Goal: Transaction & Acquisition: Subscribe to service/newsletter

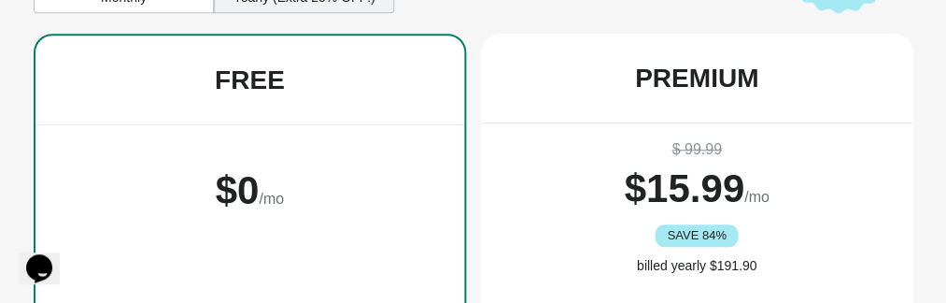
scroll to position [144, 0]
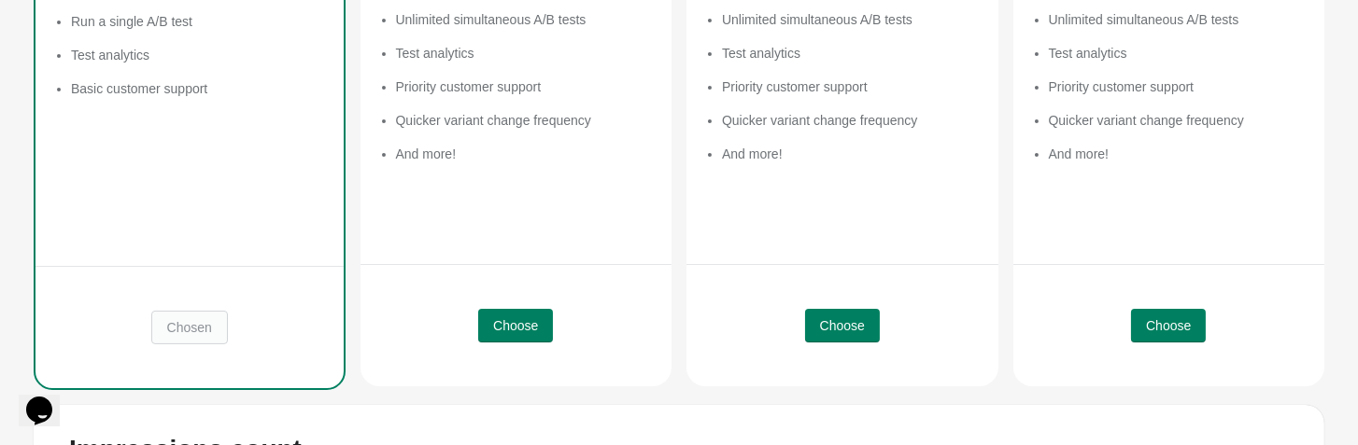
scroll to position [481, 0]
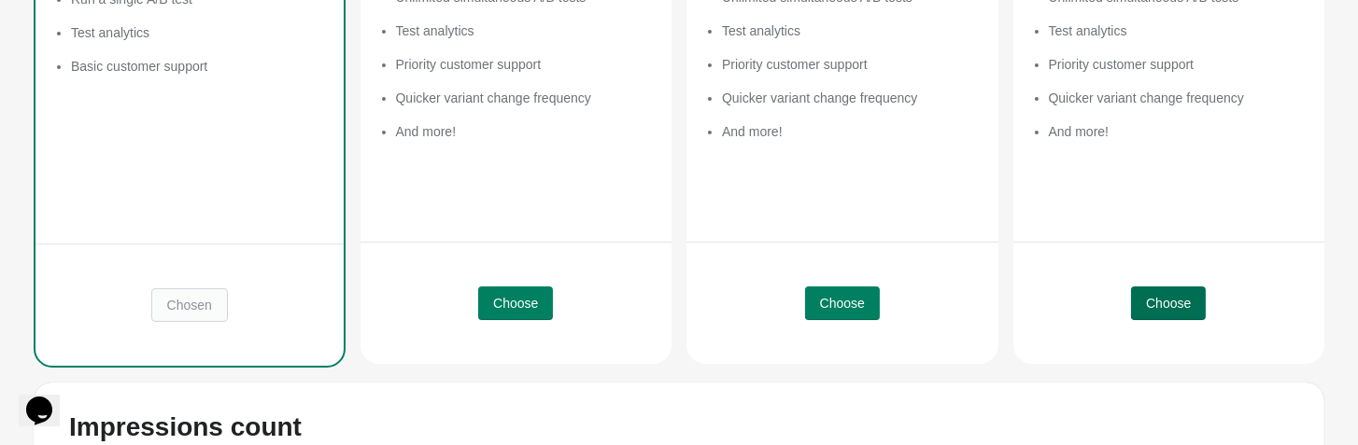
click at [945, 302] on span "Choose" at bounding box center [1168, 303] width 45 height 15
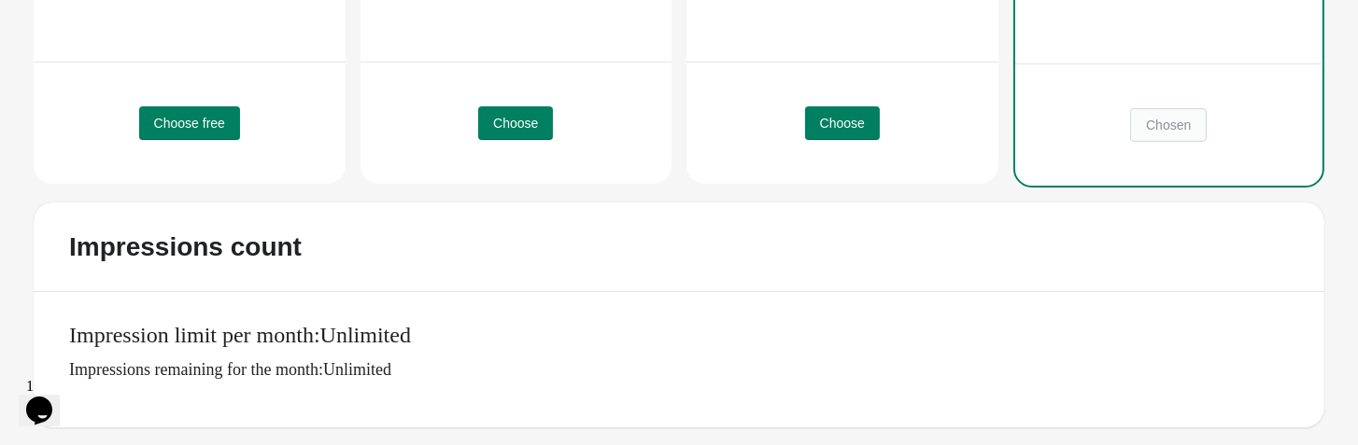
scroll to position [660, 0]
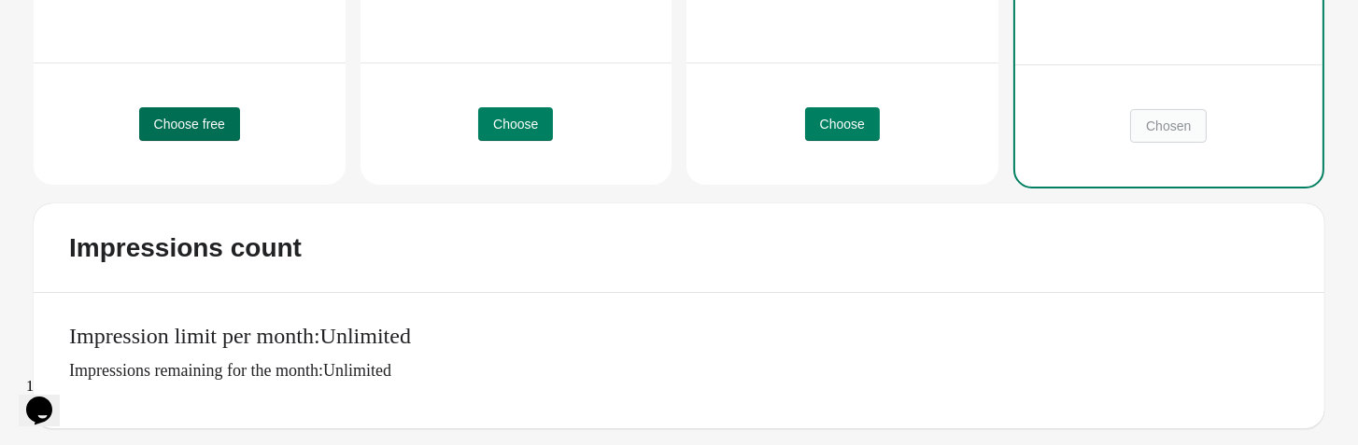
click at [214, 126] on span "Choose free" at bounding box center [189, 124] width 71 height 15
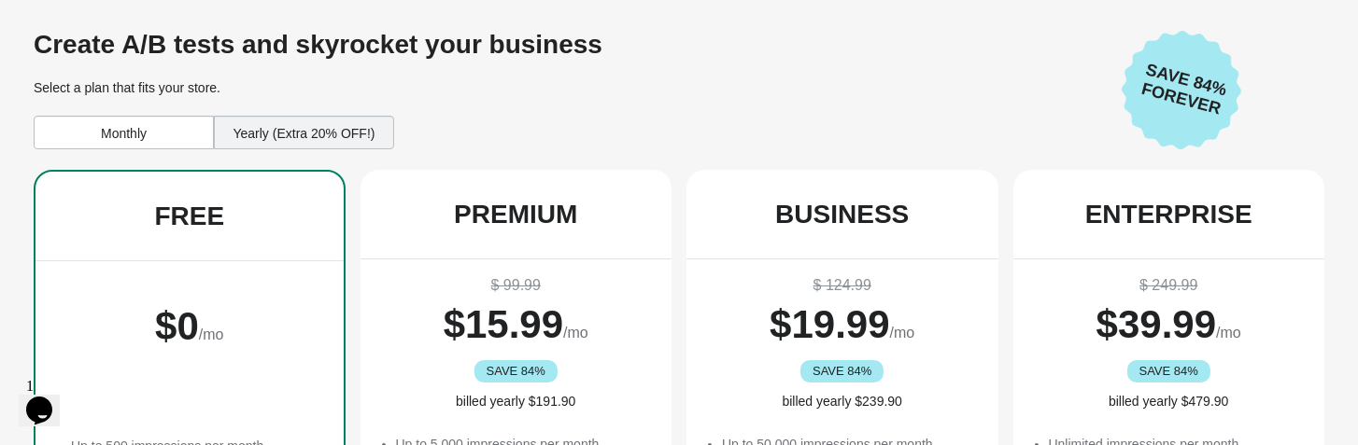
scroll to position [445, 0]
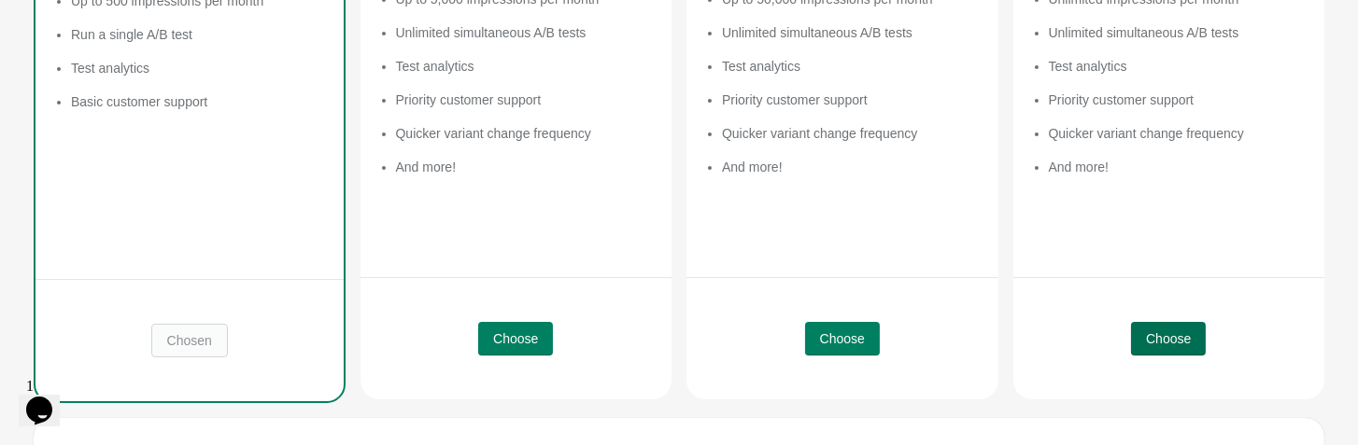
click at [1159, 332] on span "Choose" at bounding box center [1168, 339] width 45 height 15
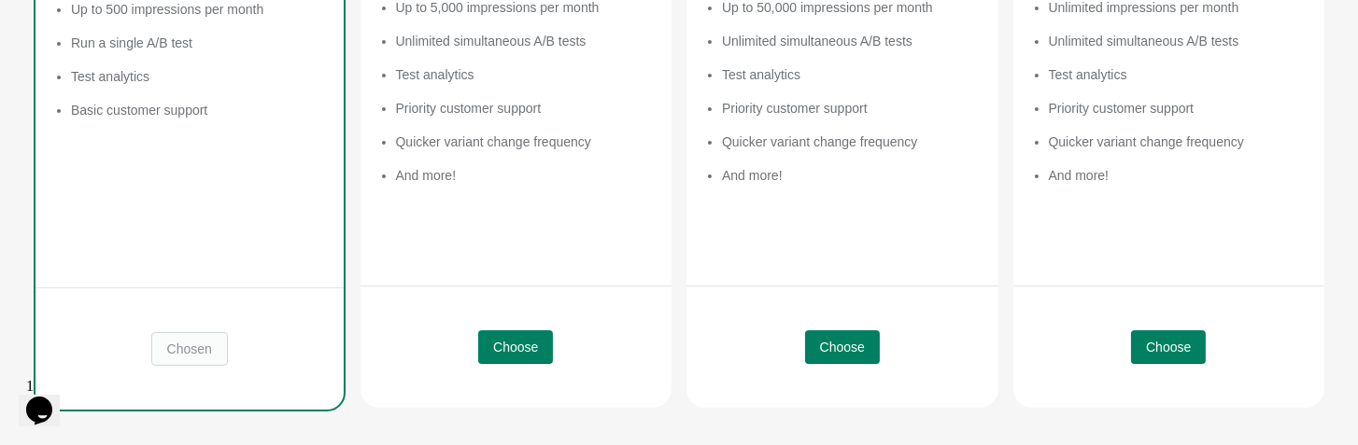
scroll to position [436, 0]
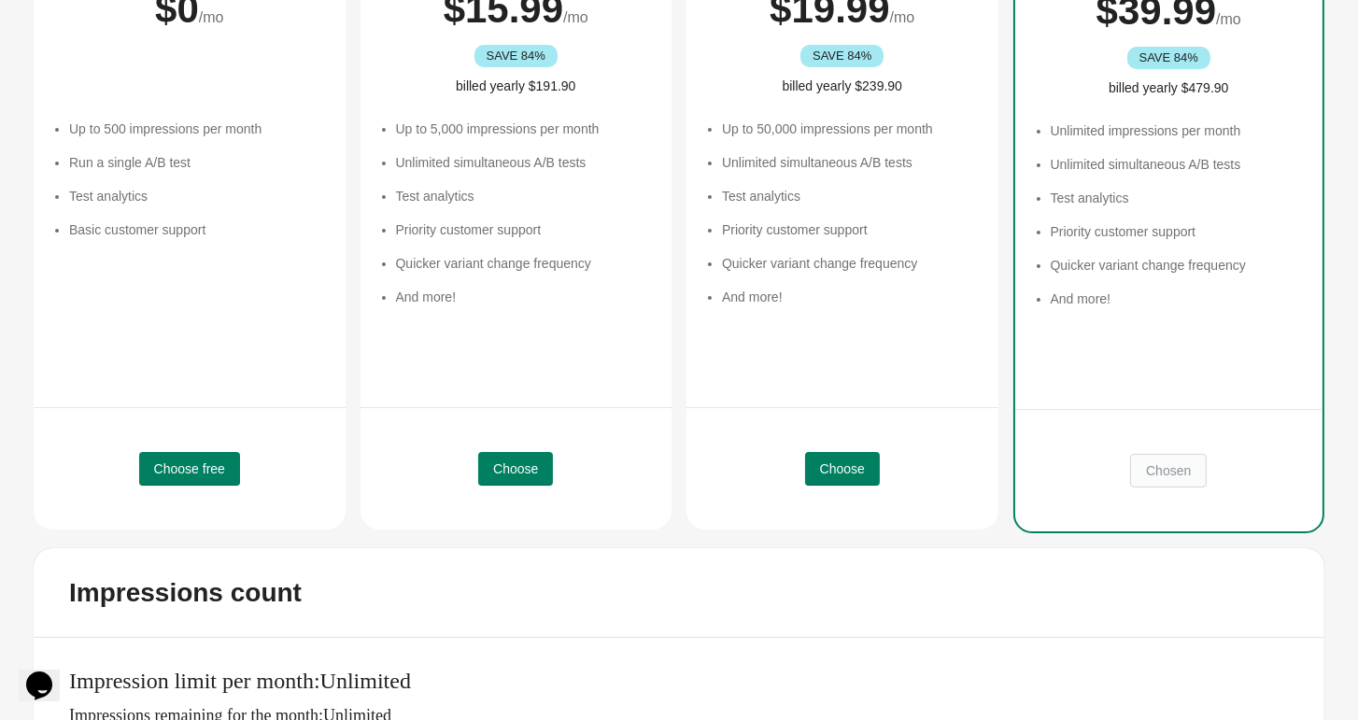
scroll to position [358, 0]
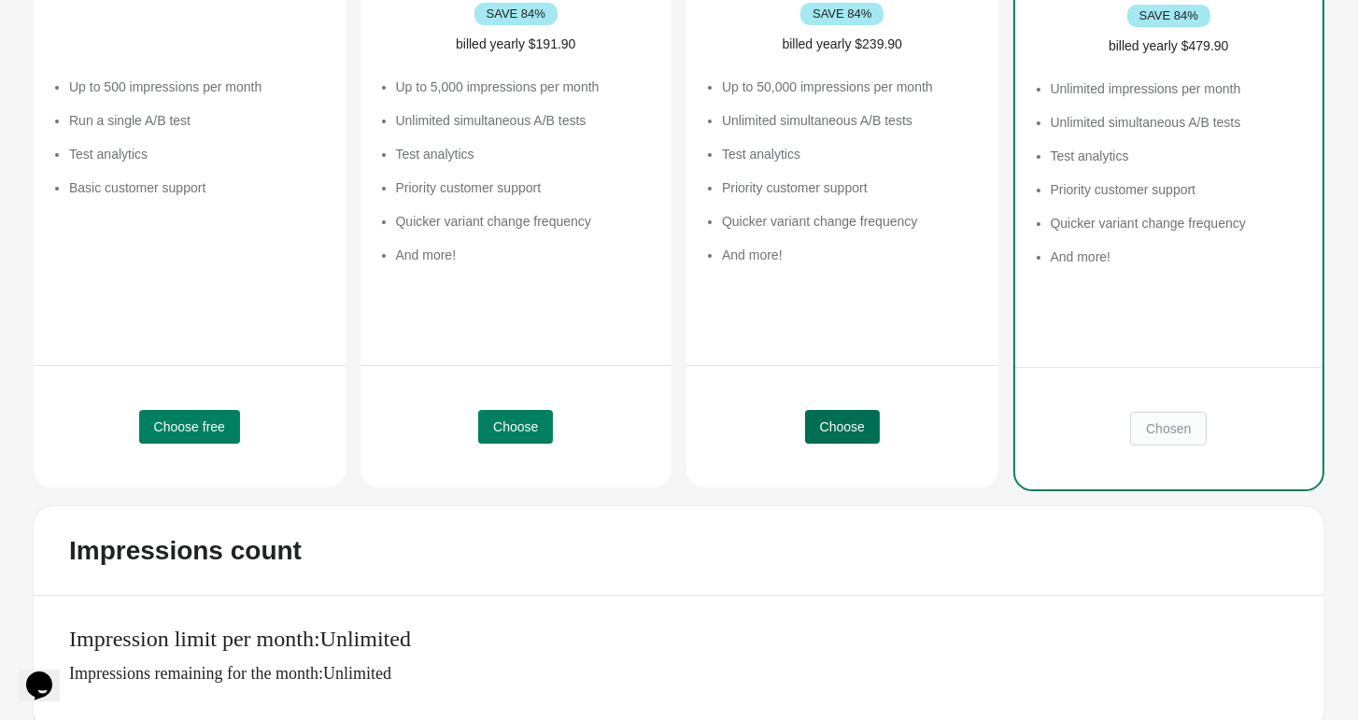
click at [855, 422] on span "Choose" at bounding box center [842, 426] width 45 height 15
